Goal: Check status: Check status

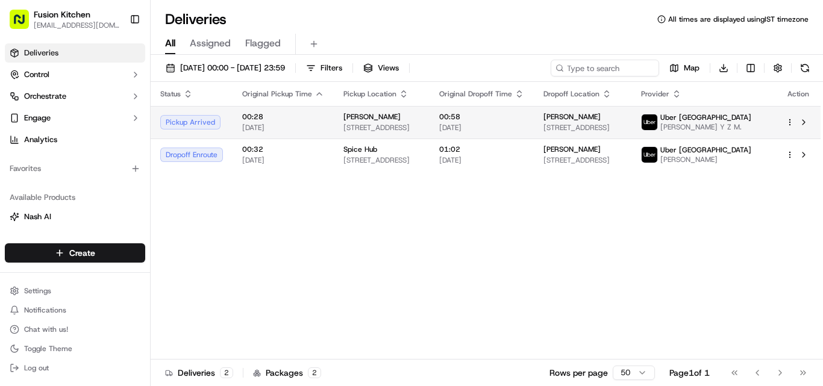
click at [343, 133] on span "[STREET_ADDRESS]" at bounding box center [381, 128] width 77 height 10
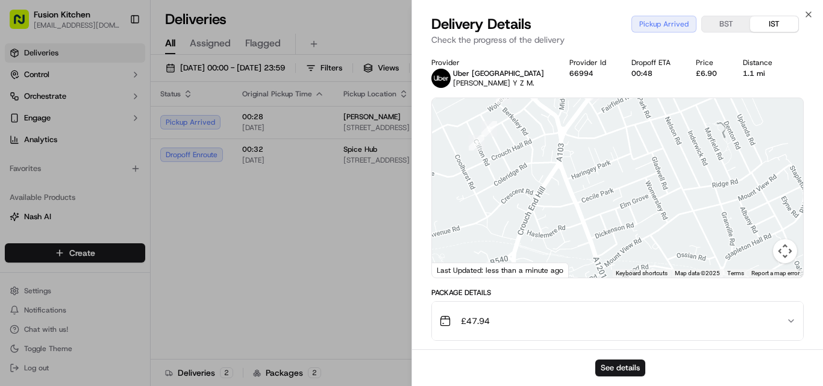
drag, startPoint x: 647, startPoint y: 163, endPoint x: 633, endPoint y: 281, distance: 119.6
click at [633, 281] on div "Provider Uber [GEOGRAPHIC_DATA] [PERSON_NAME] Y Z M. Provider Id 66994 Dropoff …" at bounding box center [617, 354] width 372 height 592
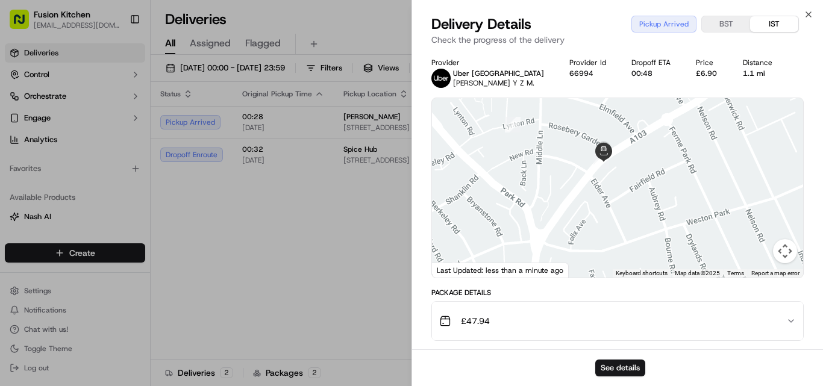
drag, startPoint x: 610, startPoint y: 140, endPoint x: 613, endPoint y: 267, distance: 126.5
click at [613, 267] on div at bounding box center [617, 188] width 371 height 180
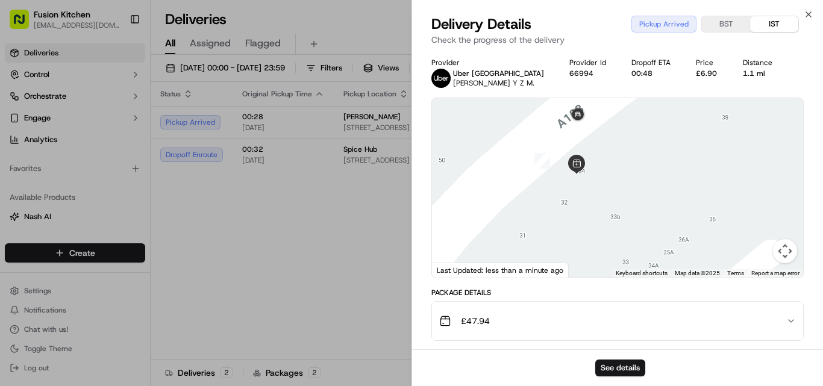
drag, startPoint x: 611, startPoint y: 177, endPoint x: 616, endPoint y: 225, distance: 48.5
click at [616, 225] on div at bounding box center [617, 188] width 371 height 180
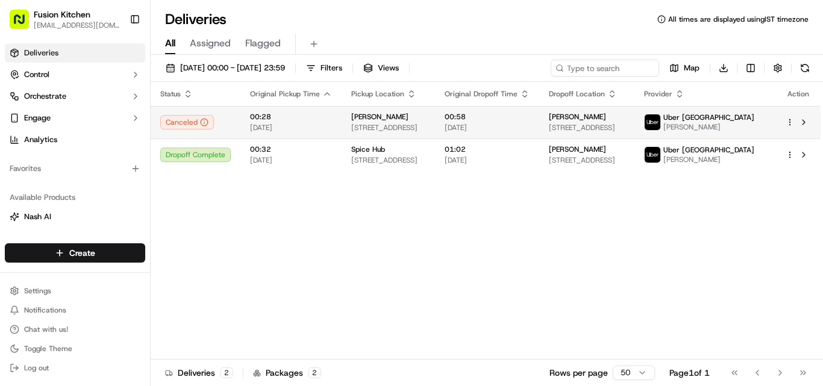
click at [301, 127] on span "[DATE]" at bounding box center [291, 128] width 82 height 10
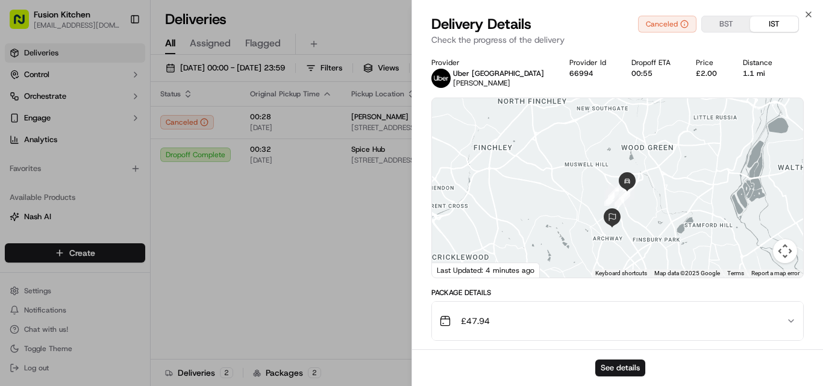
click at [627, 379] on div "See details" at bounding box center [617, 367] width 411 height 37
click at [621, 367] on button "See details" at bounding box center [620, 368] width 50 height 17
